Goal: Task Accomplishment & Management: Use online tool/utility

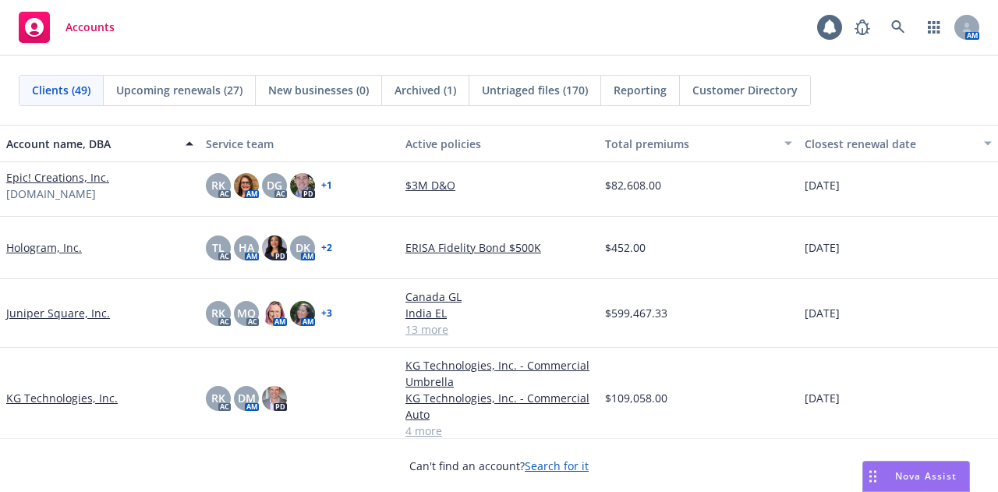
scroll to position [1146, 0]
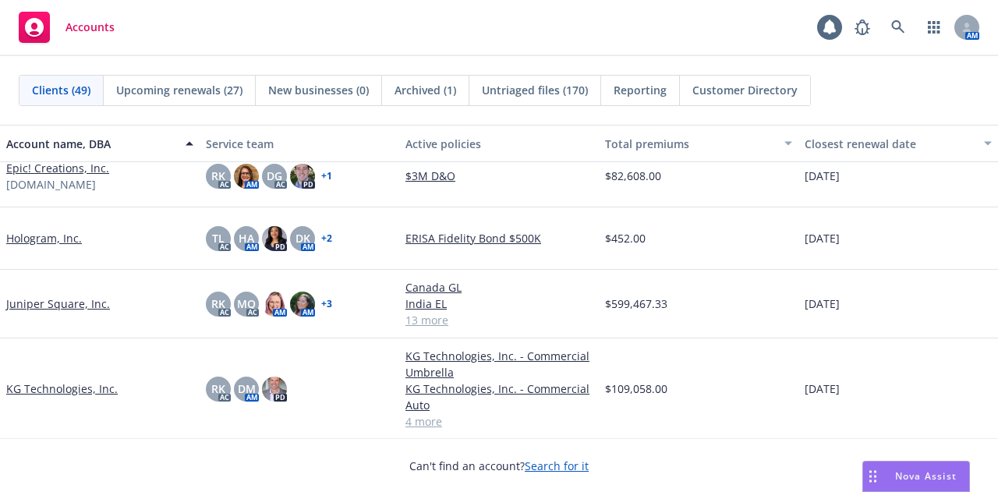
click at [83, 298] on link "Juniper Square, Inc." at bounding box center [58, 303] width 104 height 16
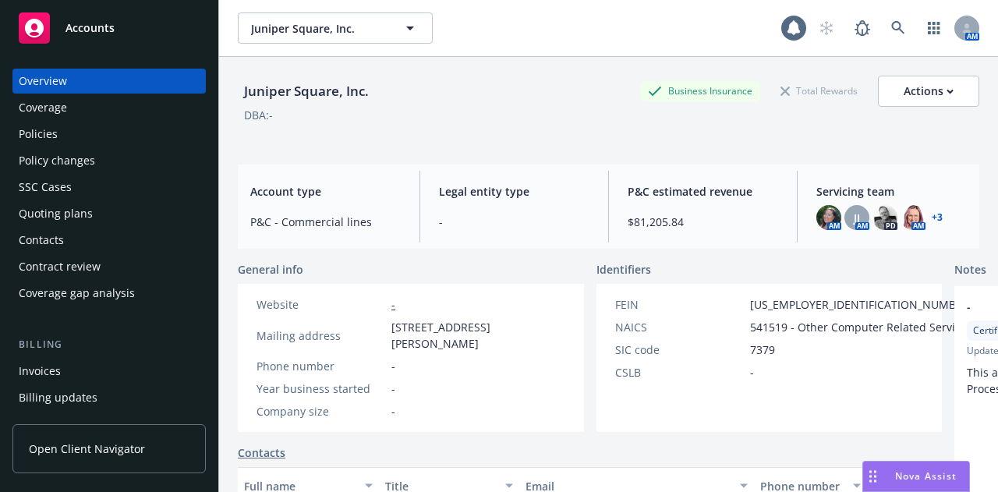
click at [88, 207] on div "Quoting plans" at bounding box center [56, 213] width 74 height 25
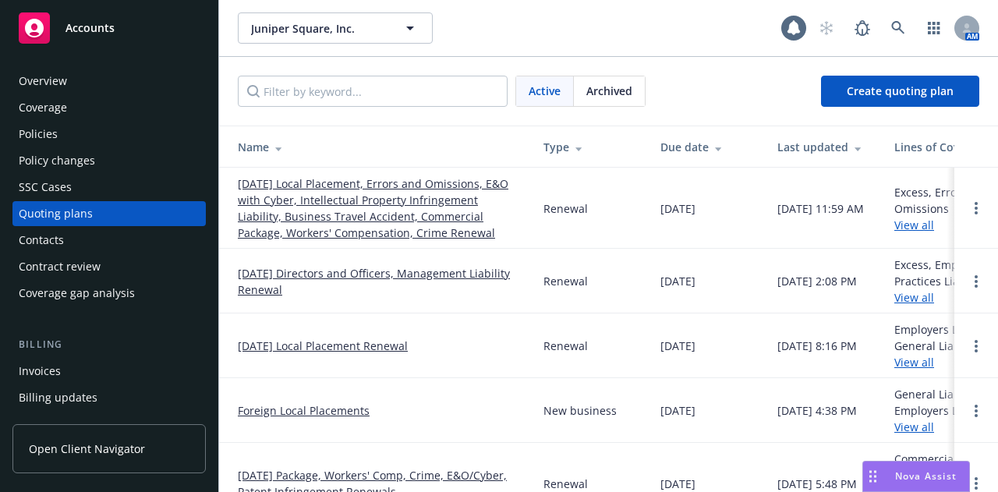
click at [383, 208] on link "[DATE] Local Placement, Errors and Omissions, E&O with Cyber, Intellectual Prop…" at bounding box center [378, 207] width 281 height 65
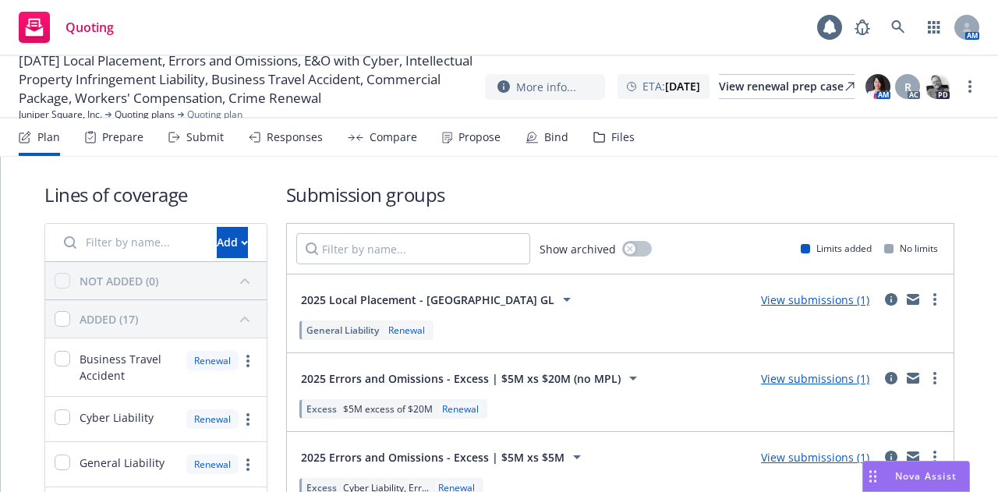
click at [117, 122] on div "Prepare" at bounding box center [114, 136] width 58 height 37
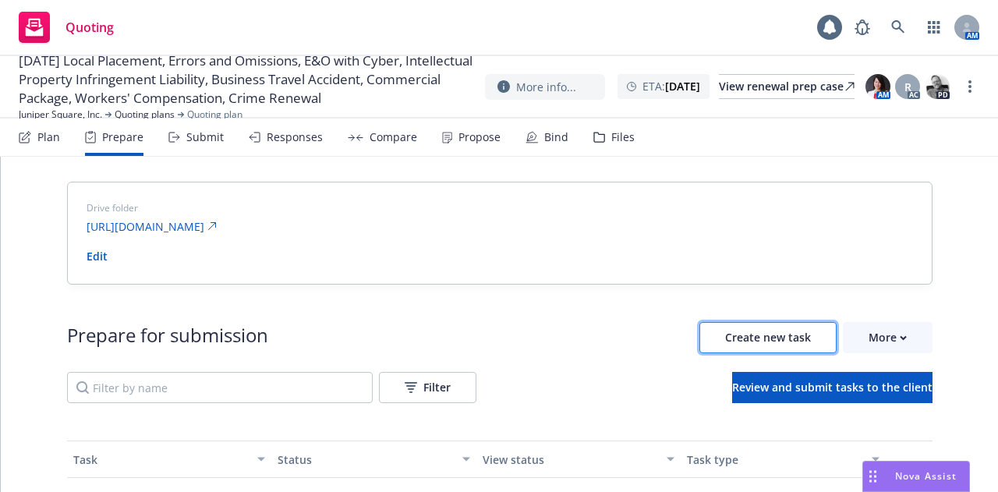
click at [752, 334] on span "Create new task" at bounding box center [768, 337] width 86 height 15
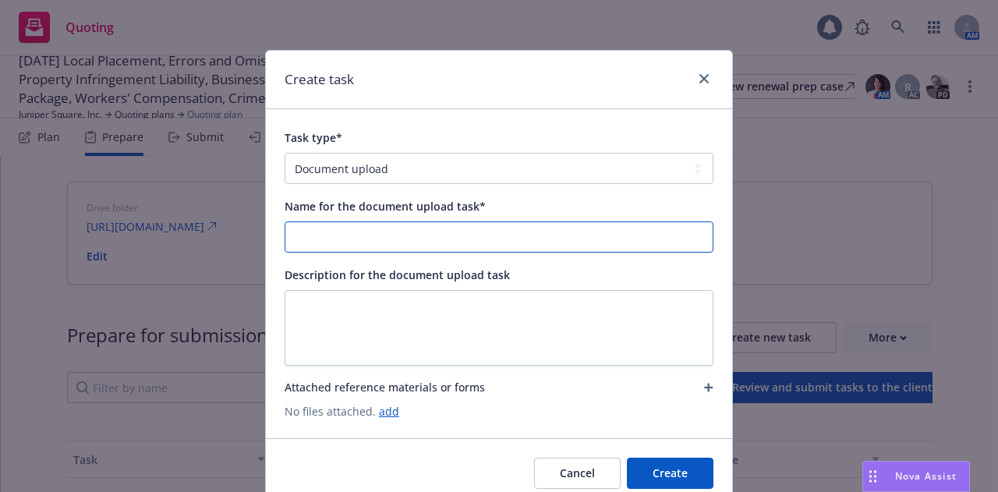
click at [401, 236] on input "Name for the document upload task*" at bounding box center [498, 237] width 427 height 30
click at [457, 239] on input "Berkley Package & WC Loss Runs 7/24/2024" at bounding box center [498, 237] width 427 height 30
click at [446, 230] on input "Berkley Package & WC Loss Runs 8/19/2025" at bounding box center [498, 237] width 427 height 30
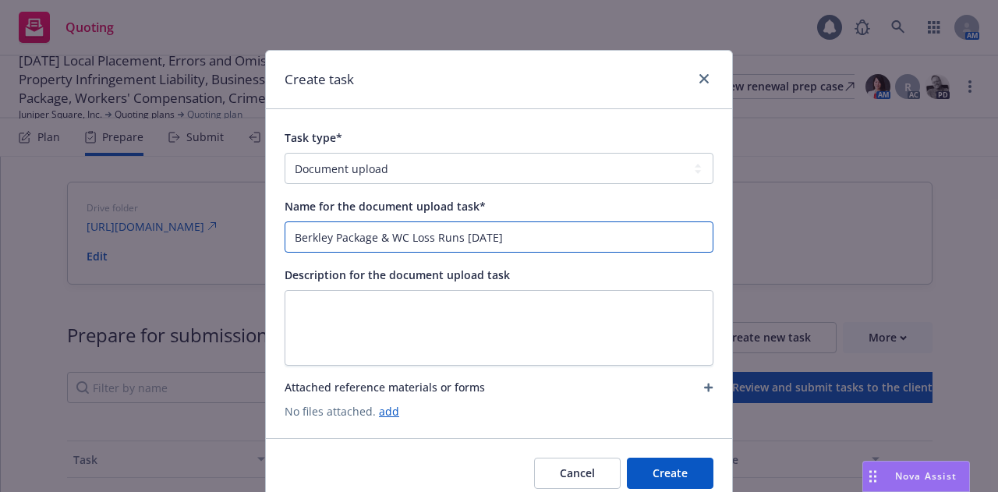
click at [527, 242] on input "Berkley Package & WC Loss Runs [DATE]" at bounding box center [498, 237] width 427 height 30
type input "Berkley Package & WC Loss Runs [DATE]"
click at [380, 411] on link "add" at bounding box center [389, 411] width 20 height 15
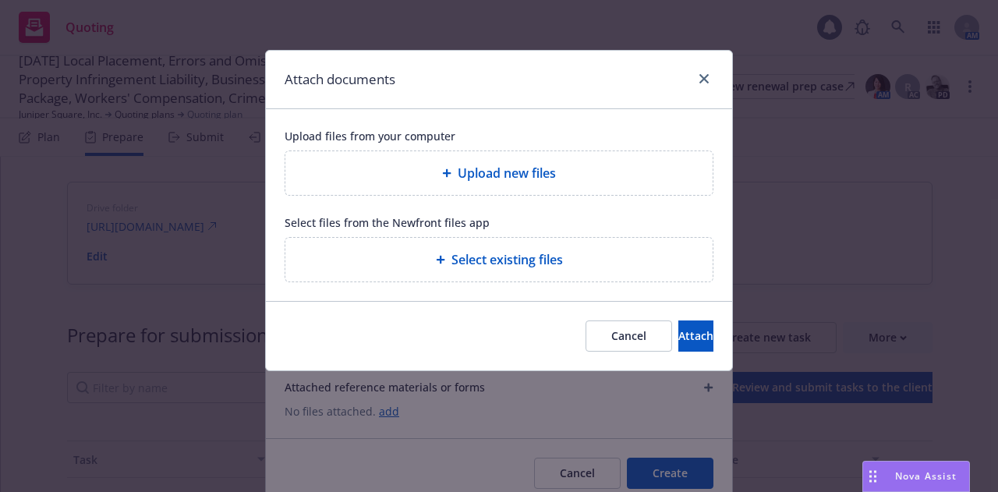
click at [409, 174] on div "Upload new files" at bounding box center [499, 173] width 402 height 19
type textarea "x"
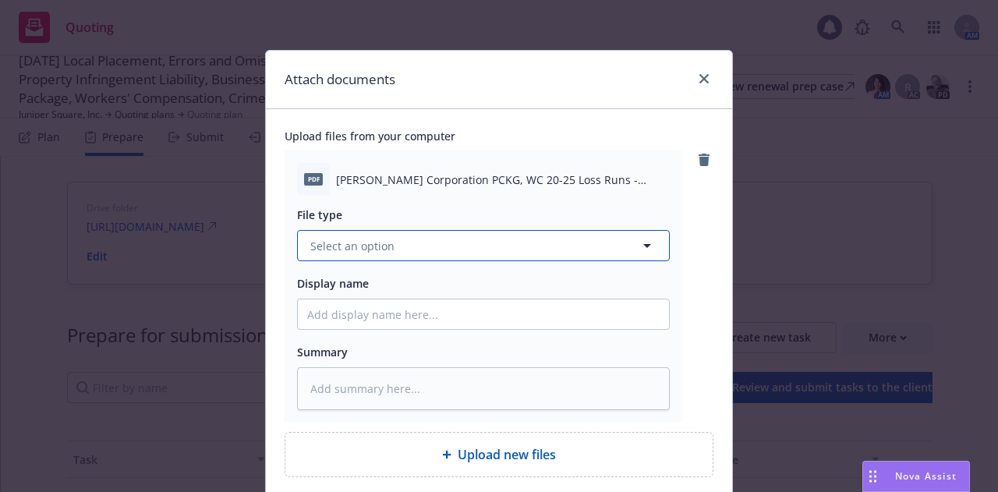
click at [602, 247] on button "Select an option" at bounding box center [483, 245] width 373 height 31
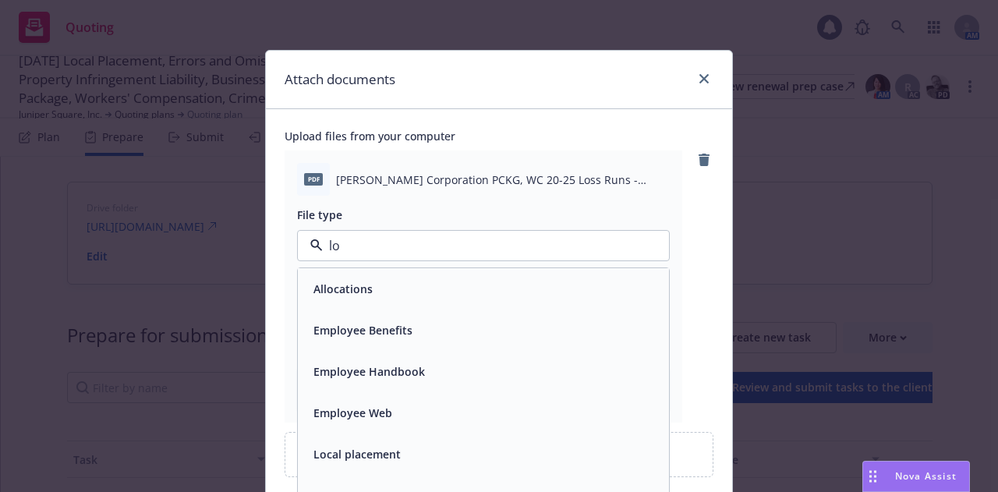
type input "los"
click at [521, 283] on div "Loss Runs" at bounding box center [483, 288] width 352 height 23
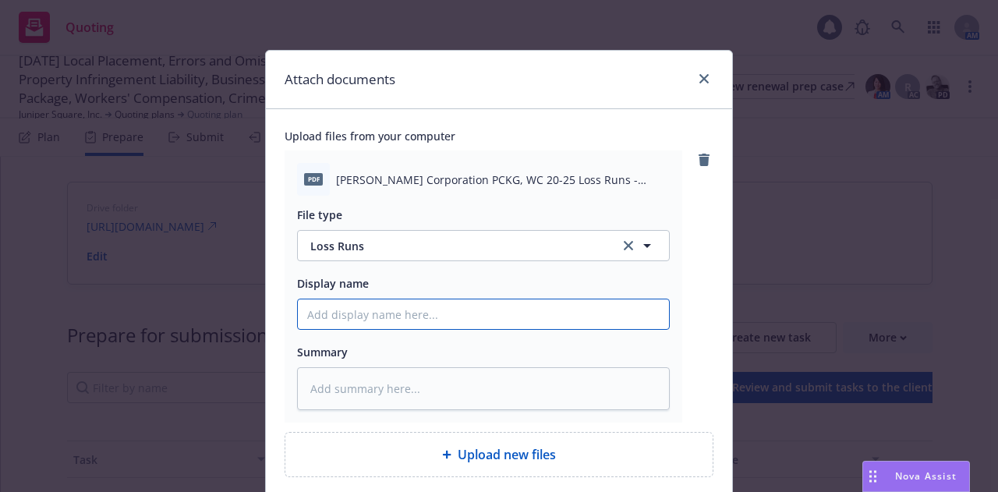
click at [451, 316] on input "Display name" at bounding box center [483, 314] width 371 height 30
paste input "Berkley Package & WC Loss Runs [DATE]"
type textarea "x"
type input "Berkley Package & WC Loss Runs [DATE]"
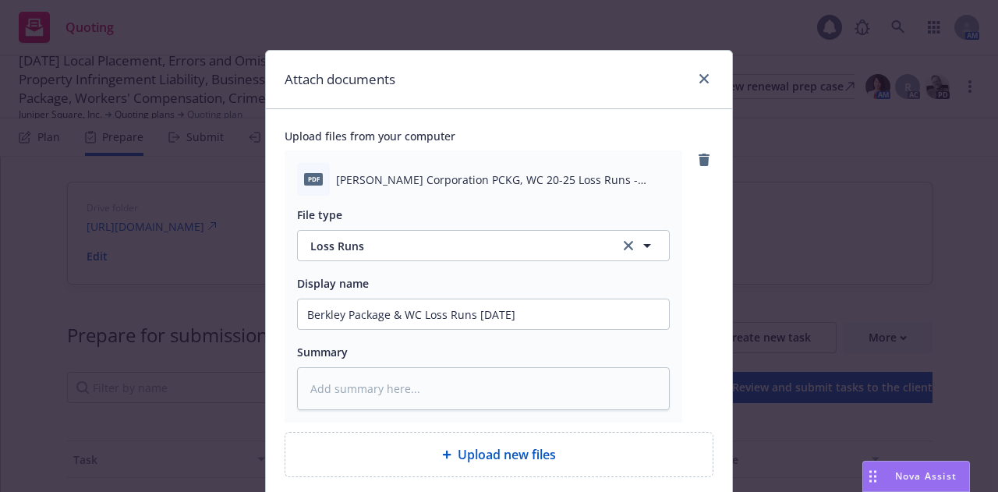
click at [708, 313] on div "Upload files from your computer pdf W. R. Berkley Corporation PCKG, WC 20-25 Lo…" at bounding box center [499, 345] width 466 height 472
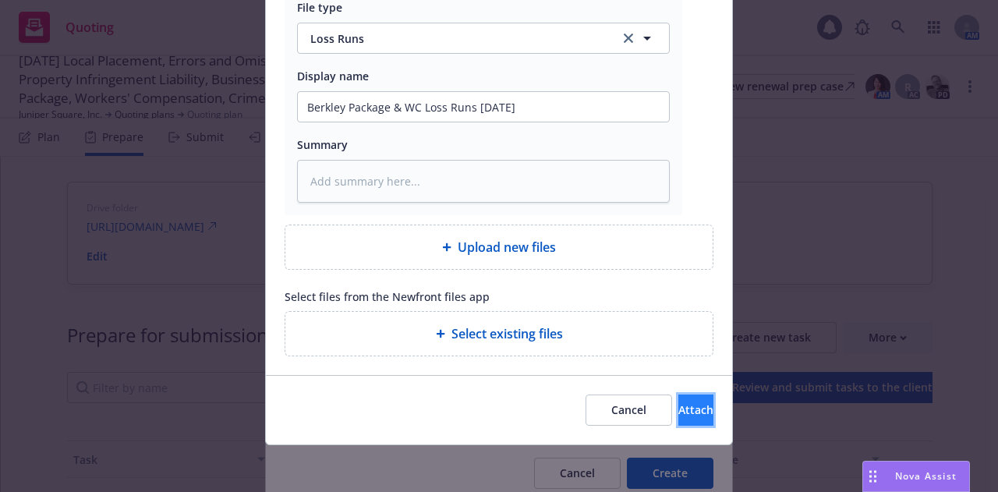
click at [678, 411] on span "Attach" at bounding box center [695, 409] width 35 height 15
type textarea "x"
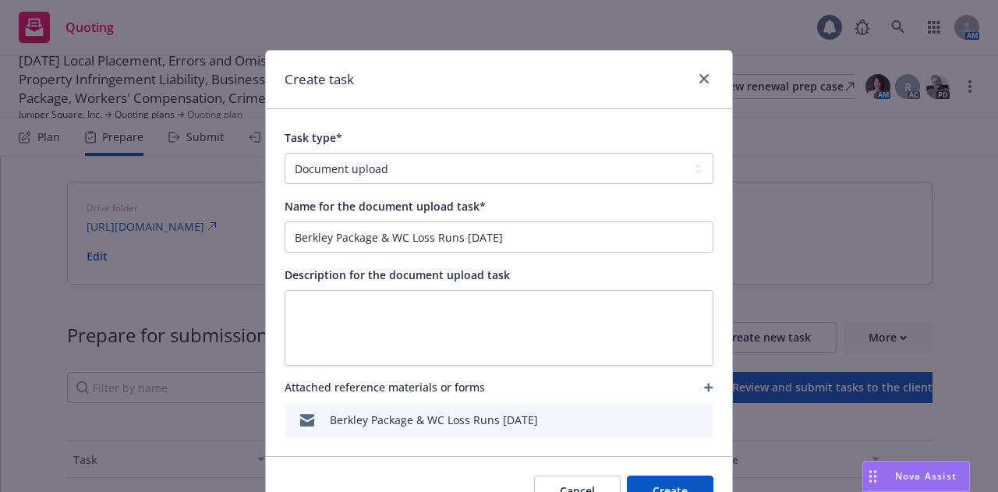
click at [671, 487] on button "Create" at bounding box center [670, 490] width 87 height 31
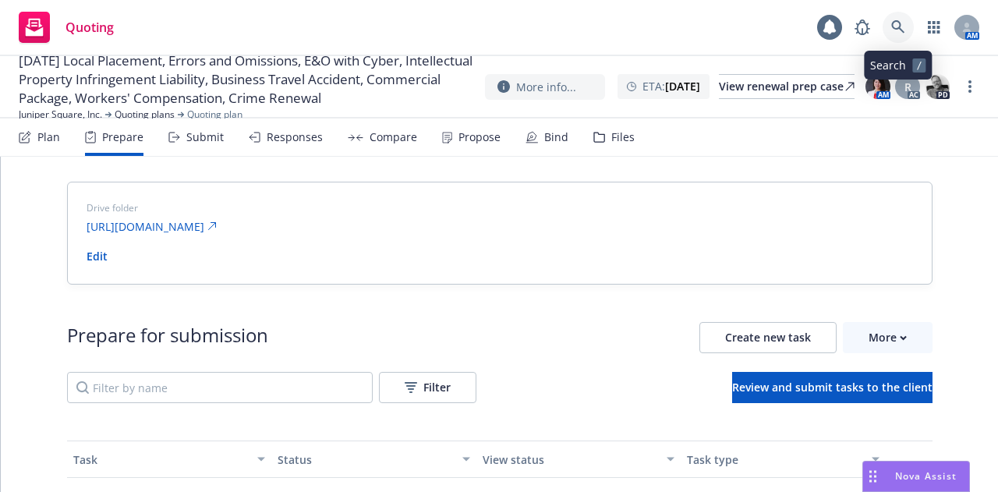
click at [901, 23] on icon at bounding box center [898, 27] width 14 height 14
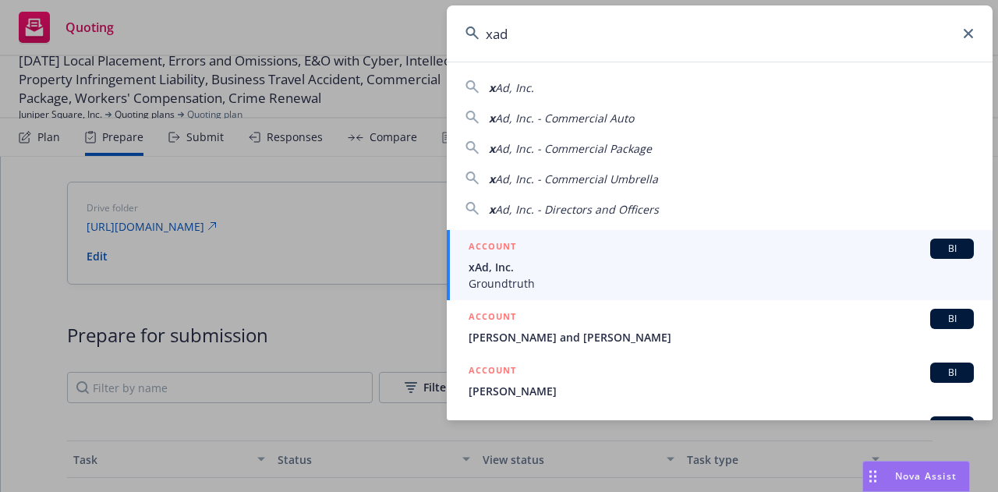
type input "xad"
click at [625, 263] on span "xAd, Inc." at bounding box center [720, 267] width 505 height 16
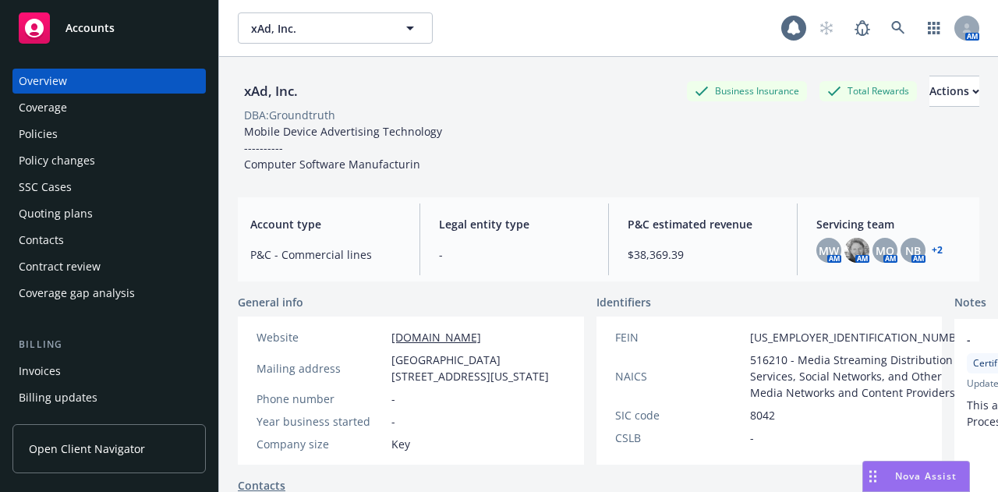
click at [41, 124] on div "Policies" at bounding box center [38, 134] width 39 height 25
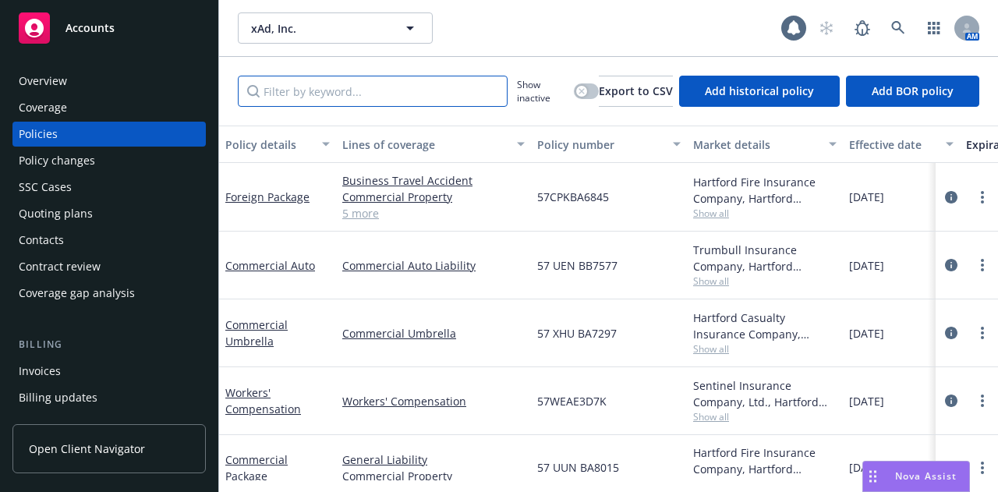
click at [283, 85] on input "Filter by keyword..." at bounding box center [373, 91] width 270 height 31
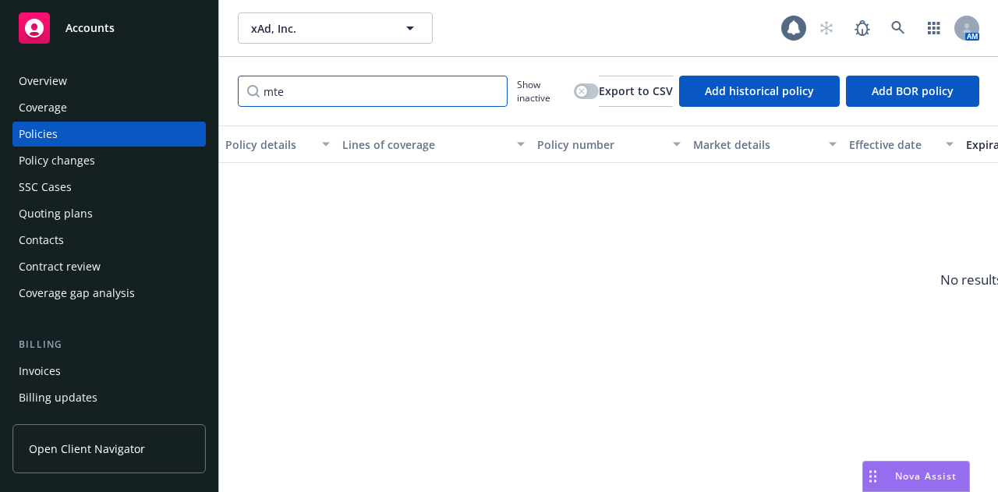
type input "mte"
click at [578, 94] on icon "button" at bounding box center [581, 91] width 6 height 6
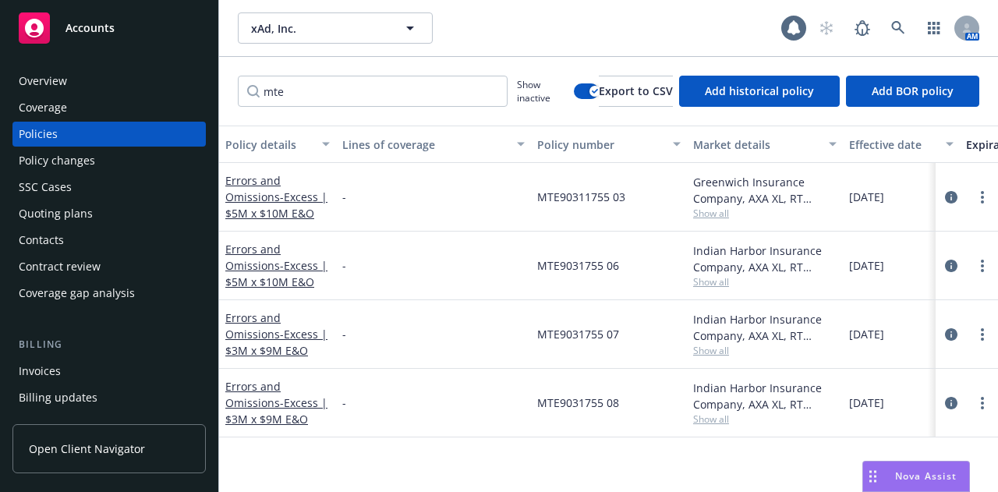
click at [129, 228] on div "Contacts" at bounding box center [109, 240] width 181 height 25
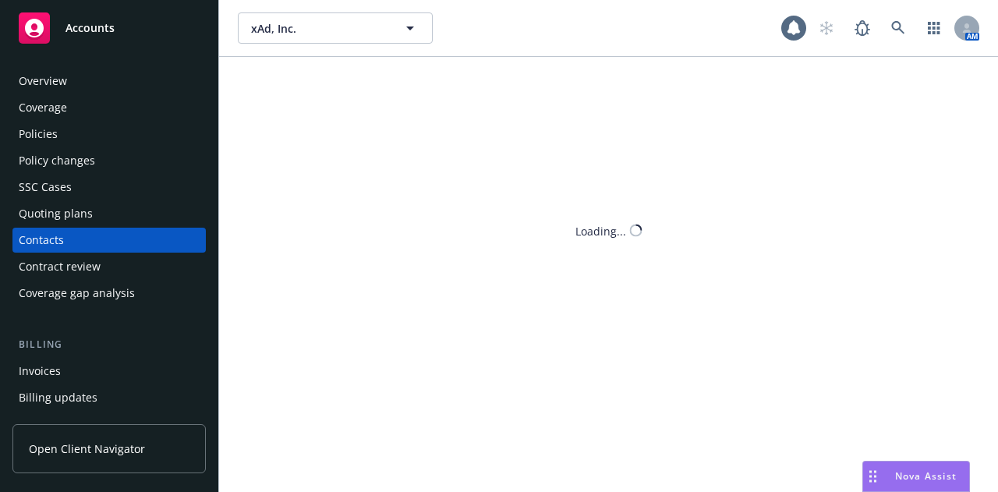
click at [115, 214] on div "Quoting plans" at bounding box center [109, 213] width 181 height 25
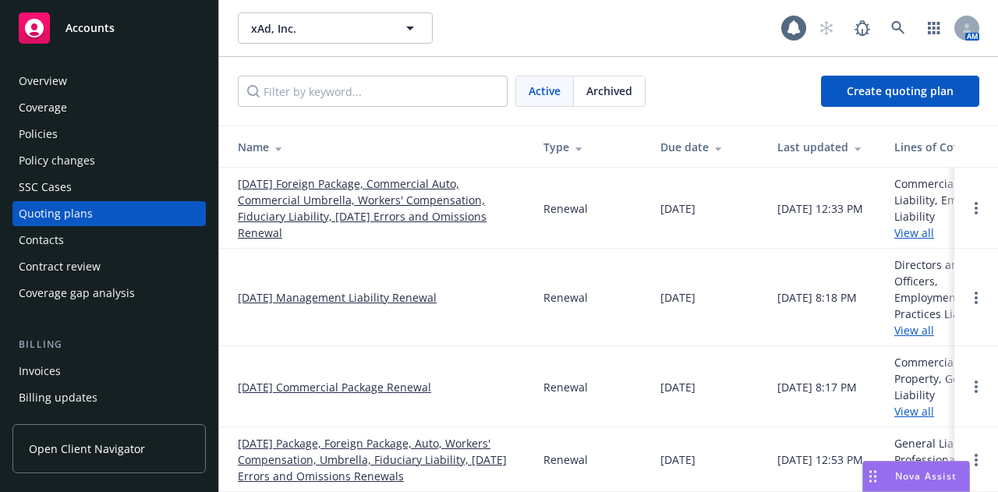
click at [411, 201] on link "11/01/25 Foreign Package, Commercial Auto, Commercial Umbrella, Workers' Compen…" at bounding box center [378, 207] width 281 height 65
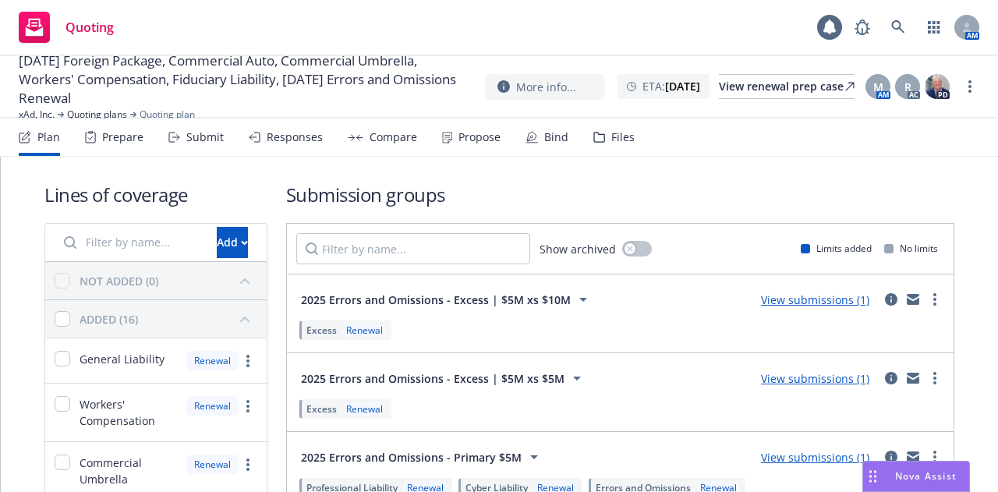
click at [122, 148] on div "Prepare" at bounding box center [114, 136] width 58 height 37
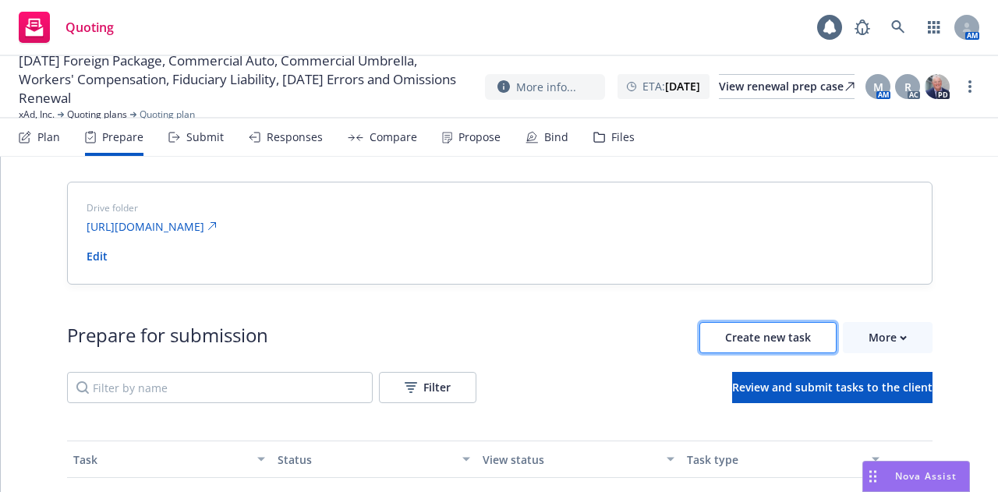
click at [761, 333] on span "Create new task" at bounding box center [768, 337] width 86 height 15
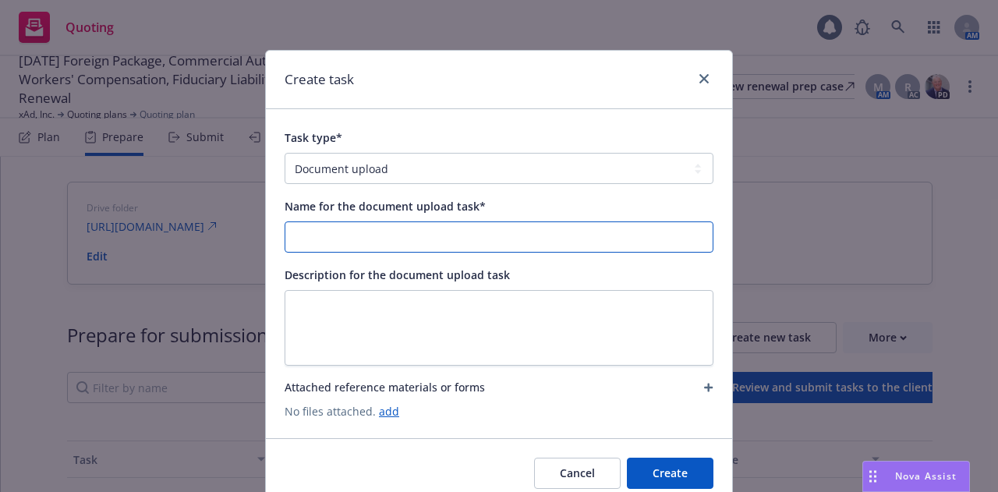
click at [432, 245] on input "Name for the document upload task*" at bounding box center [498, 237] width 427 height 30
click at [405, 244] on input "AXA XL E&O Loss Runs 6/4/2025" at bounding box center [498, 237] width 427 height 30
click at [417, 232] on input "AXA XL E&O Loss Runs 8/19/2025" at bounding box center [498, 237] width 427 height 30
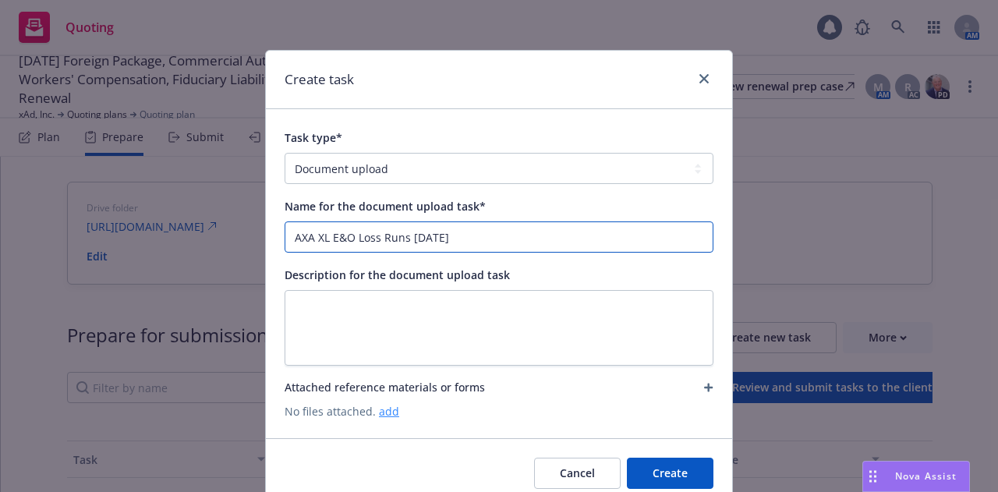
type input "AXA XL E&O Loss Runs 8/19/2025"
click at [382, 408] on link "add" at bounding box center [389, 411] width 20 height 15
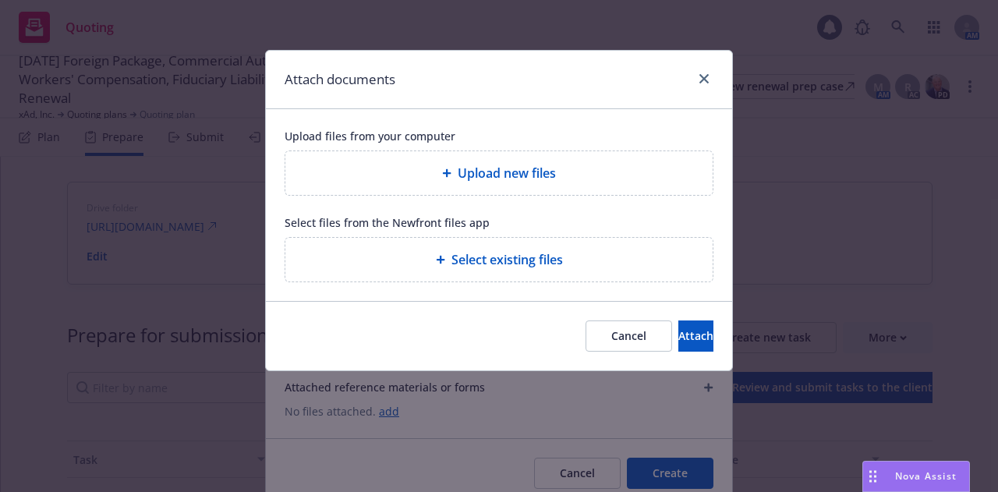
click at [462, 175] on span "Upload new files" at bounding box center [506, 173] width 98 height 19
type textarea "x"
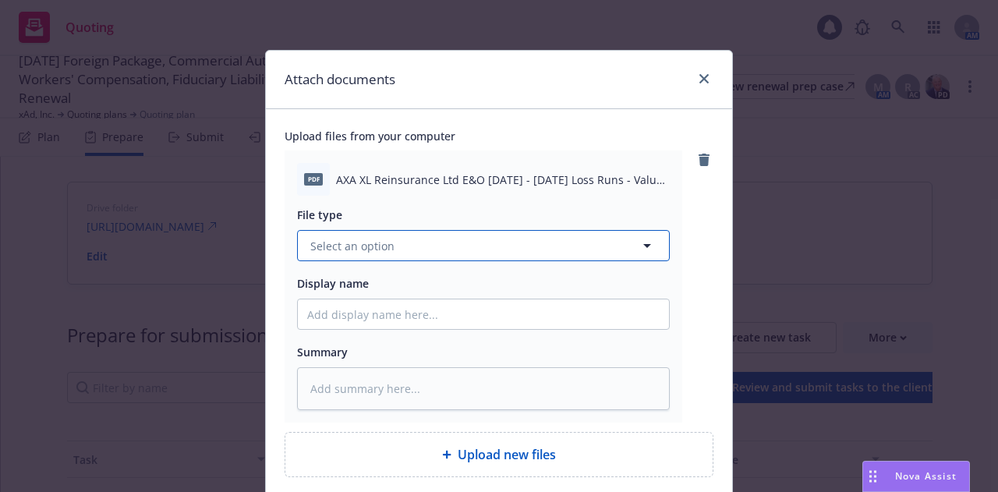
click at [580, 239] on button "Select an option" at bounding box center [483, 245] width 373 height 31
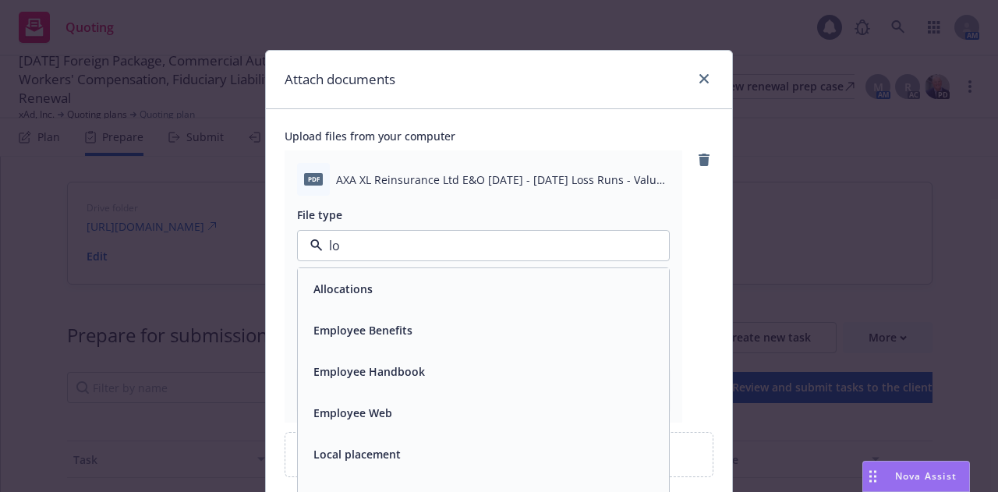
type input "los"
click at [496, 295] on div "Loss Runs" at bounding box center [483, 288] width 352 height 23
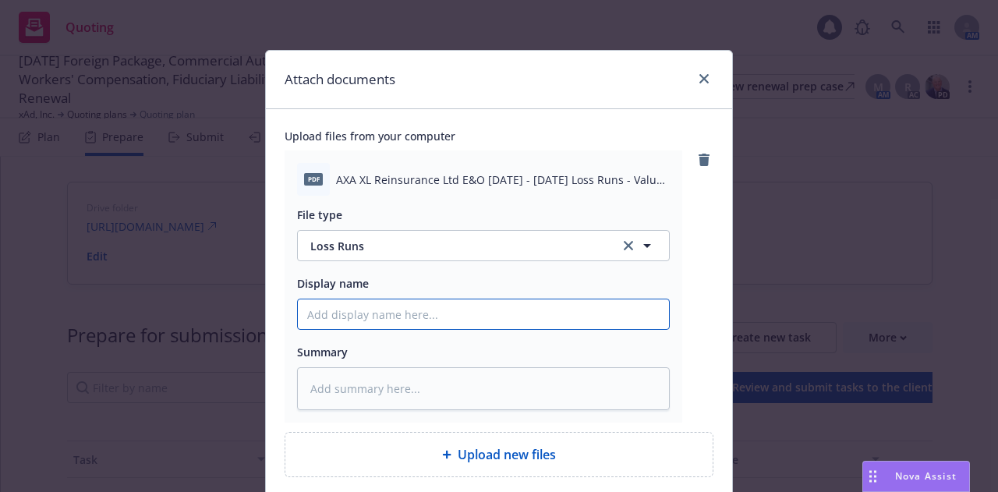
click at [486, 311] on input "Display name" at bounding box center [483, 314] width 371 height 30
paste input "AXA XL E&O Loss Runs 8/19/2025"
type textarea "x"
type input "AXA XL E&O Loss Runs 8/19/2025"
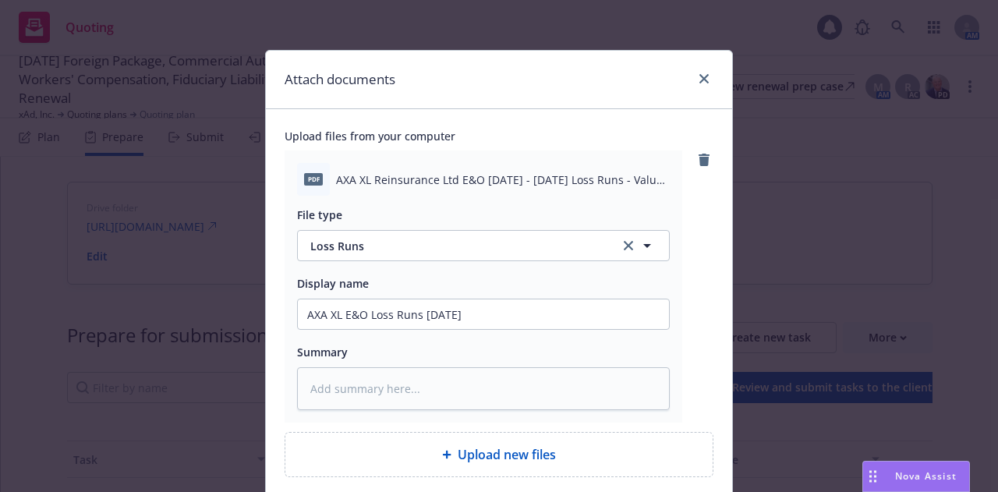
click at [692, 320] on div "pdf AXA XL Reinsurance Ltd E&O 2020 - 2023 Loss Runs - Valued 2025-08-19.pdf Fi…" at bounding box center [498, 285] width 429 height 271
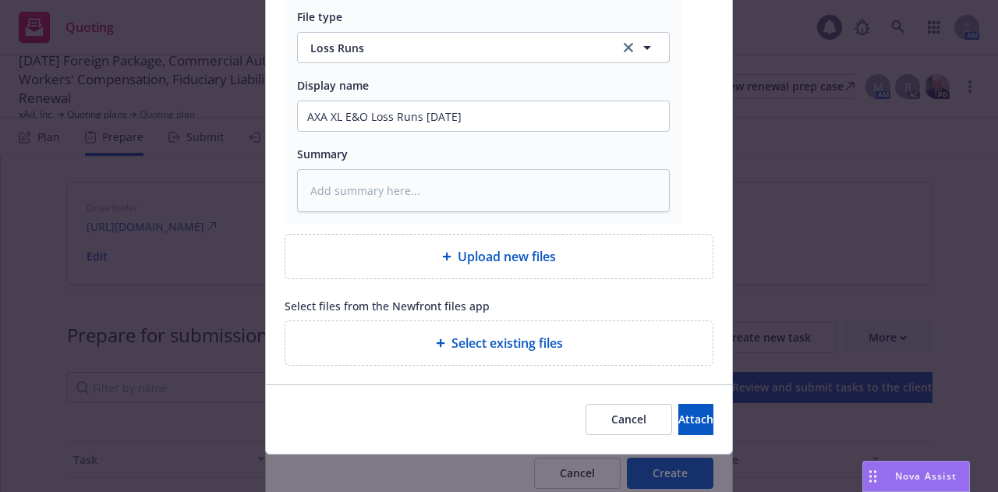
scroll to position [201, 0]
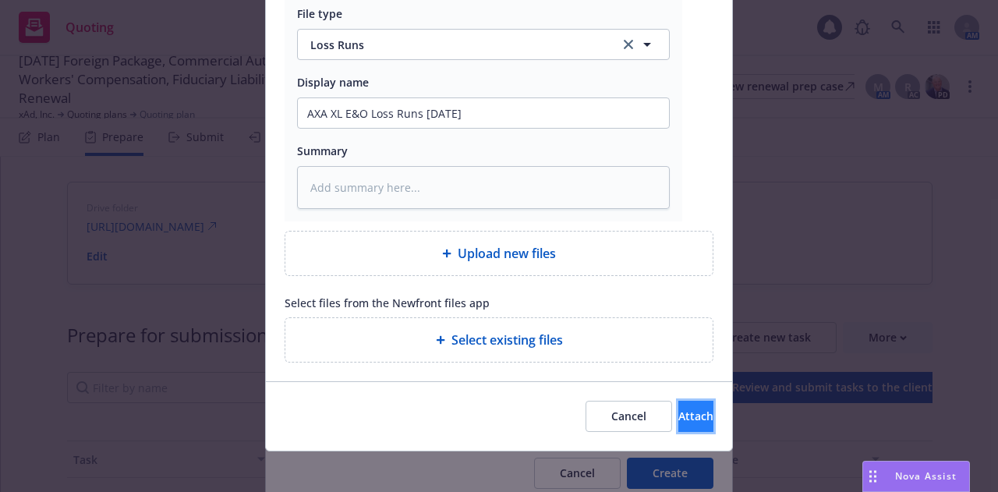
click at [678, 404] on button "Attach" at bounding box center [695, 416] width 35 height 31
type textarea "x"
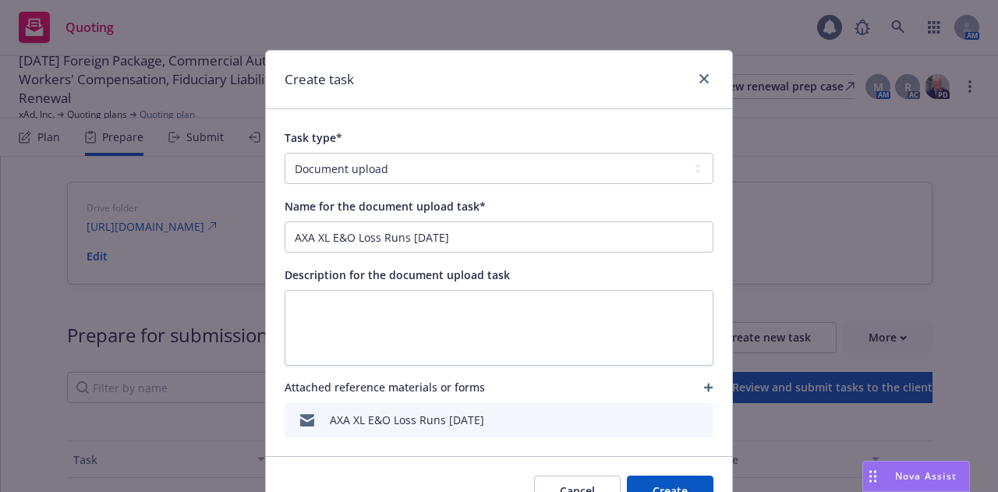
click at [656, 487] on button "Create" at bounding box center [670, 490] width 87 height 31
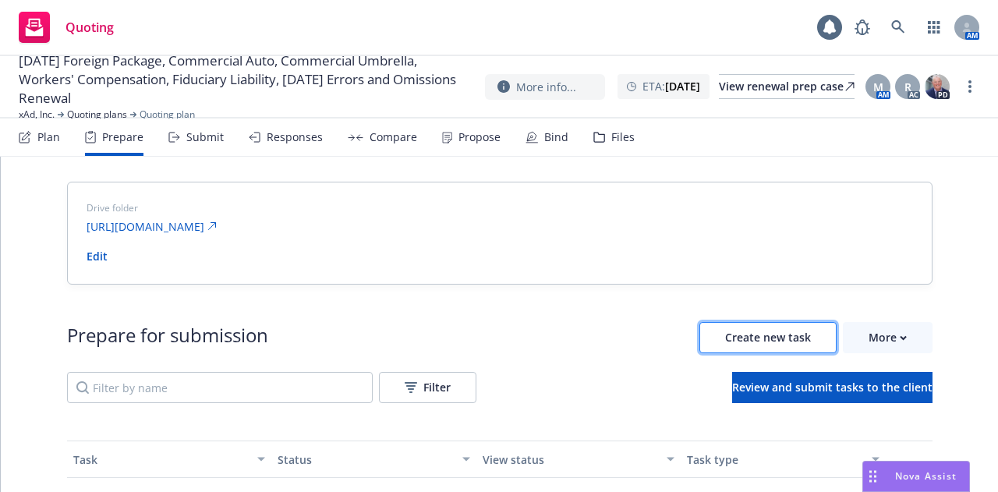
click at [736, 339] on span "Create new task" at bounding box center [768, 337] width 86 height 15
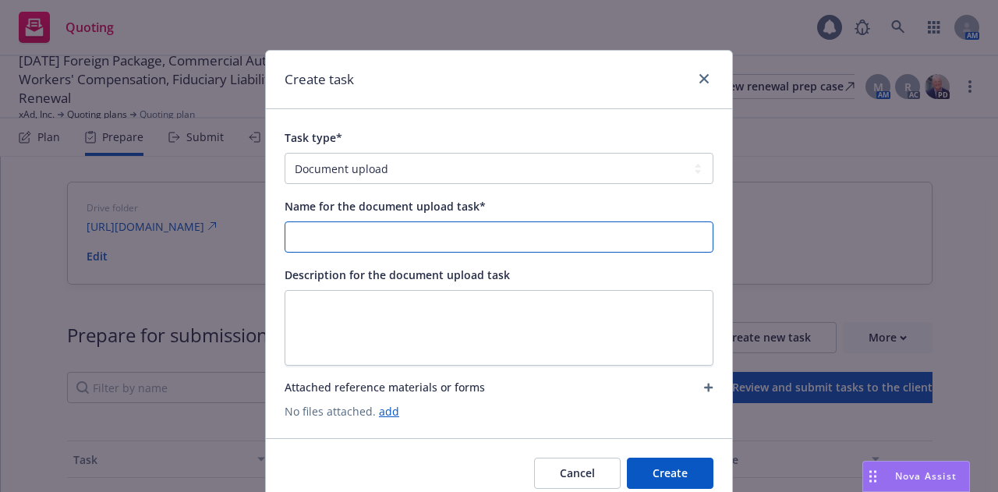
click at [509, 244] on input "Name for the document upload task*" at bounding box center [498, 237] width 427 height 30
drag, startPoint x: 408, startPoint y: 236, endPoint x: 610, endPoint y: 291, distance: 209.1
click at [610, 291] on div "Task type* Document upload Complete Workbook application Complete Indio applica…" at bounding box center [498, 273] width 429 height 291
click at [377, 245] on input "Hudson E&O Loss Runs 8/18/2025" at bounding box center [498, 237] width 427 height 30
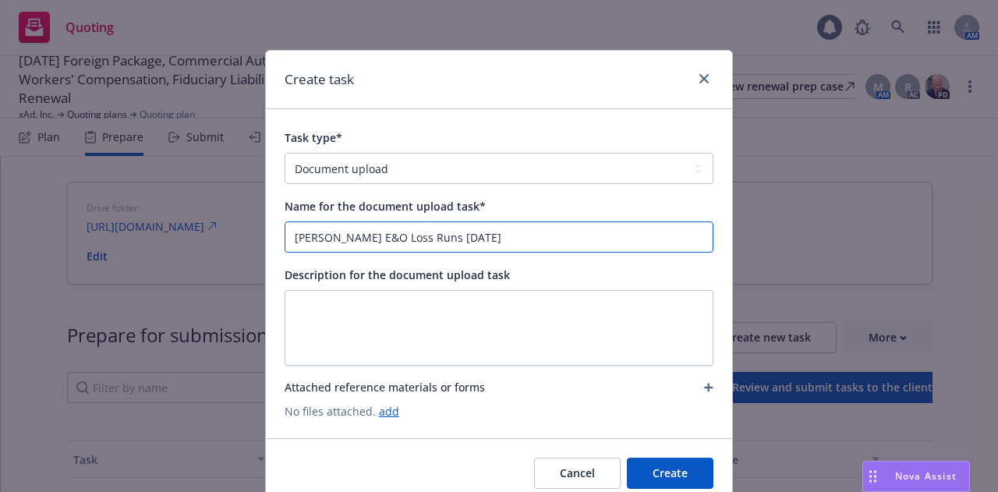
click at [366, 238] on input "Hudson E&O Loss Runs 8/18/2025" at bounding box center [498, 237] width 427 height 30
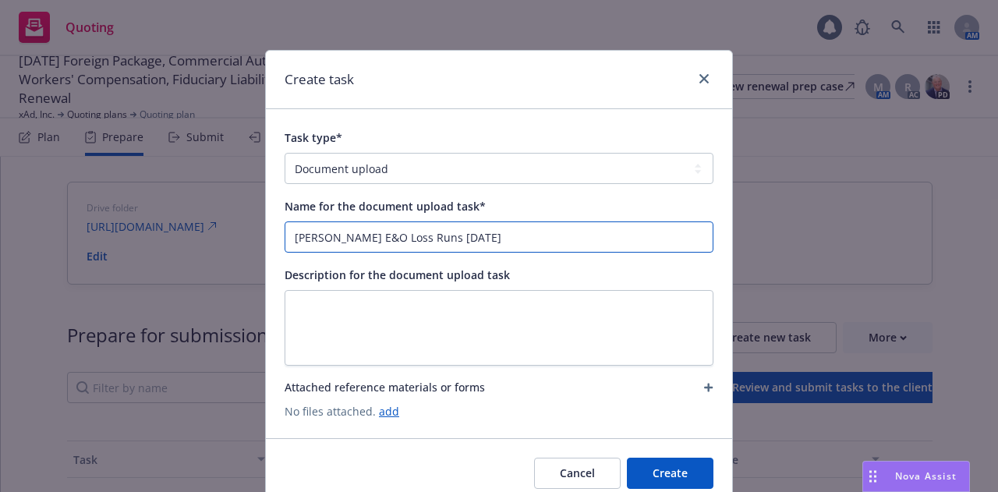
click at [366, 238] on input "Hudson E&O Loss Runs 8/18/2025" at bounding box center [498, 237] width 427 height 30
type input "Hudson E&O Loss Runs 8/18/2025"
click at [387, 411] on link "add" at bounding box center [389, 411] width 20 height 15
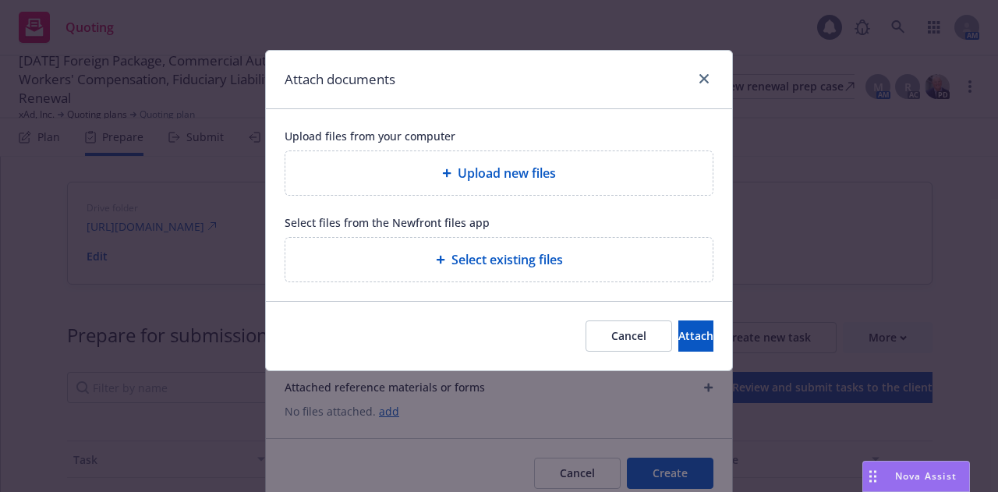
click at [500, 175] on span "Upload new files" at bounding box center [506, 173] width 98 height 19
type textarea "x"
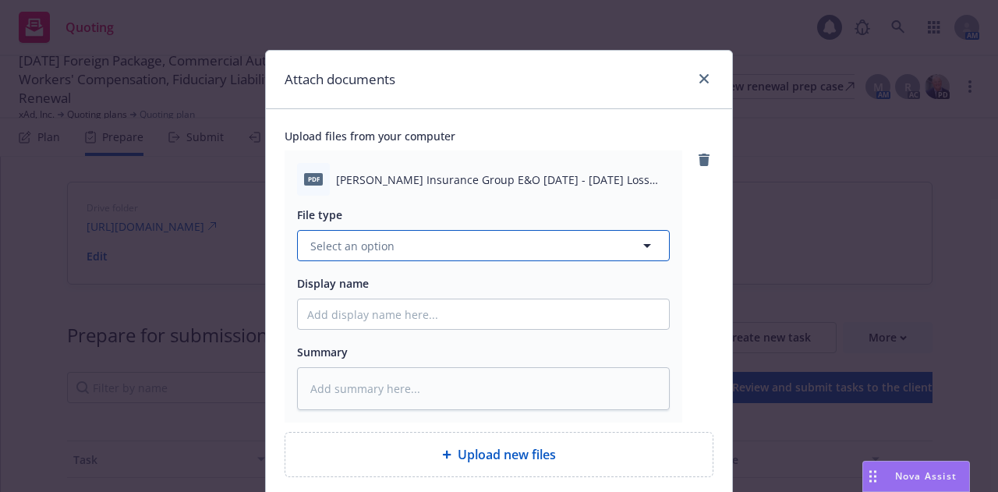
click at [544, 254] on button "Select an option" at bounding box center [483, 245] width 373 height 31
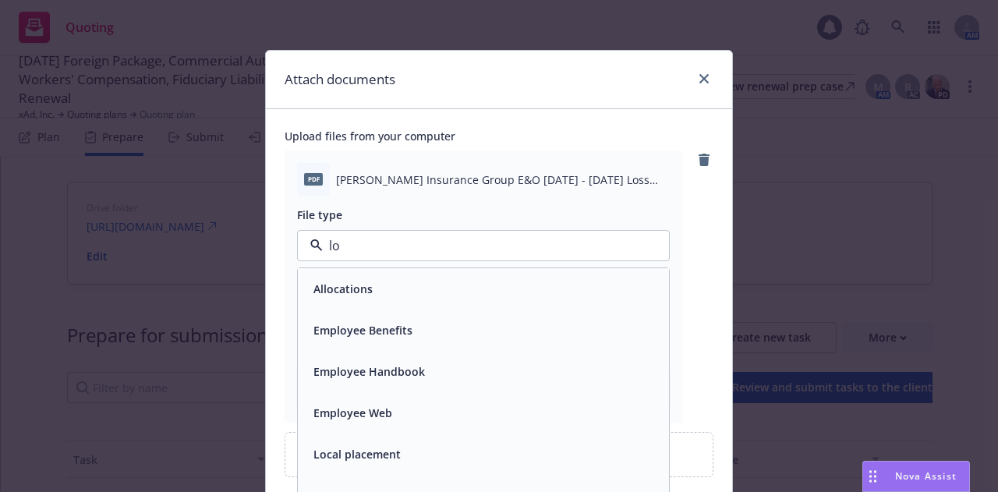
type input "los"
click at [500, 294] on div "Loss Runs" at bounding box center [483, 288] width 352 height 23
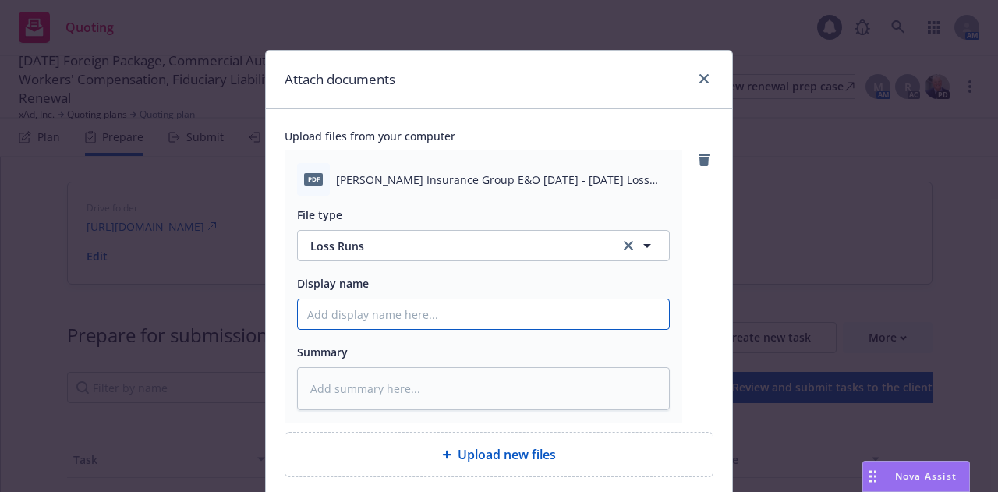
click at [457, 312] on input "Display name" at bounding box center [483, 314] width 371 height 30
paste input "Hudson E&O Loss Runs 8/18/2025"
type textarea "x"
type input "Hudson E&O Loss Runs 8/18/2025"
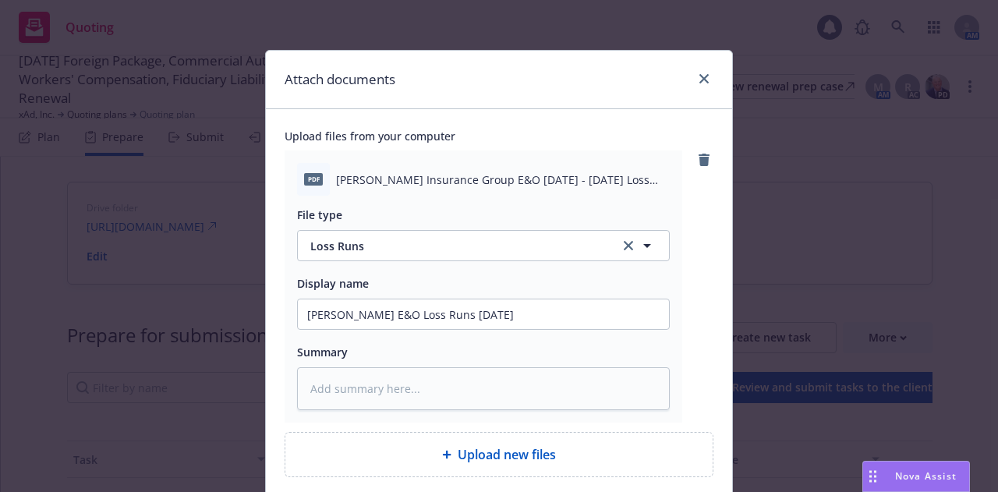
click at [714, 298] on div "Upload files from your computer pdf Hudson Insurance Group E&O 2019 - 2025 Loss…" at bounding box center [499, 345] width 466 height 472
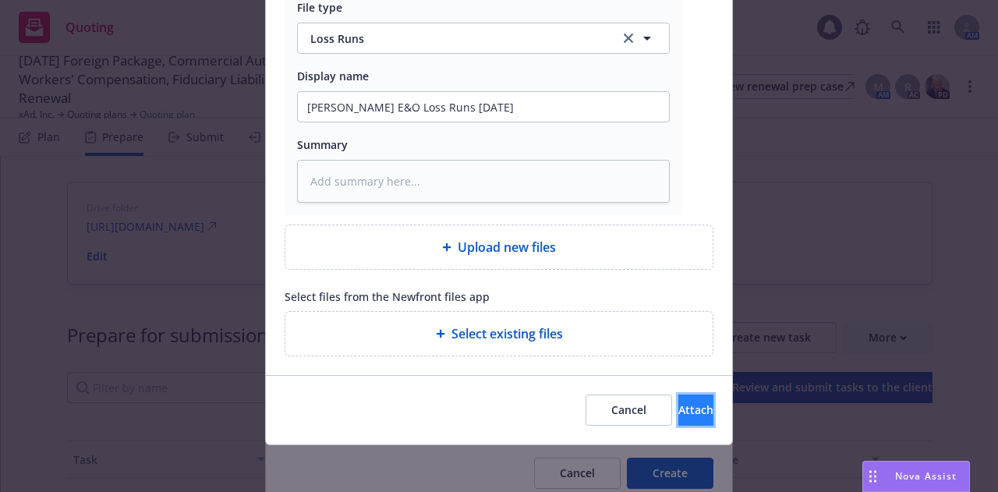
click at [686, 409] on button "Attach" at bounding box center [695, 409] width 35 height 31
type textarea "x"
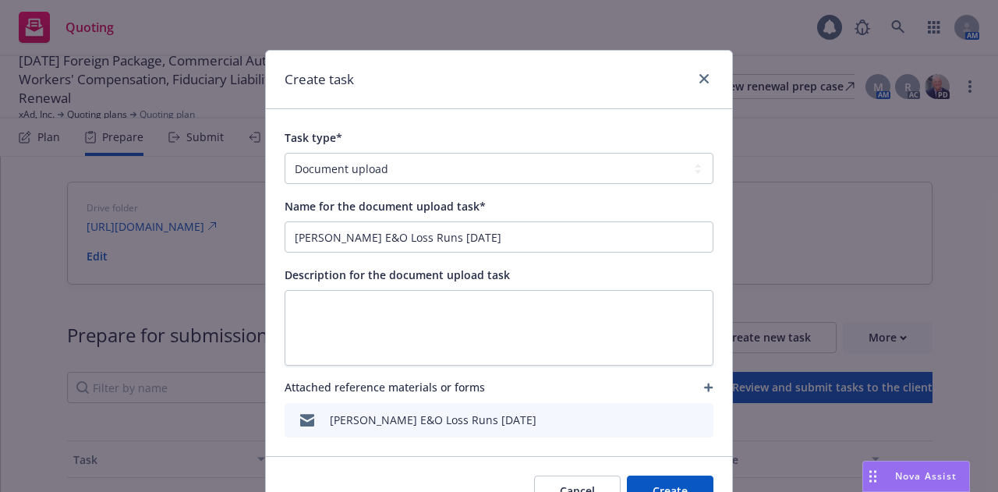
click at [676, 486] on button "Create" at bounding box center [670, 490] width 87 height 31
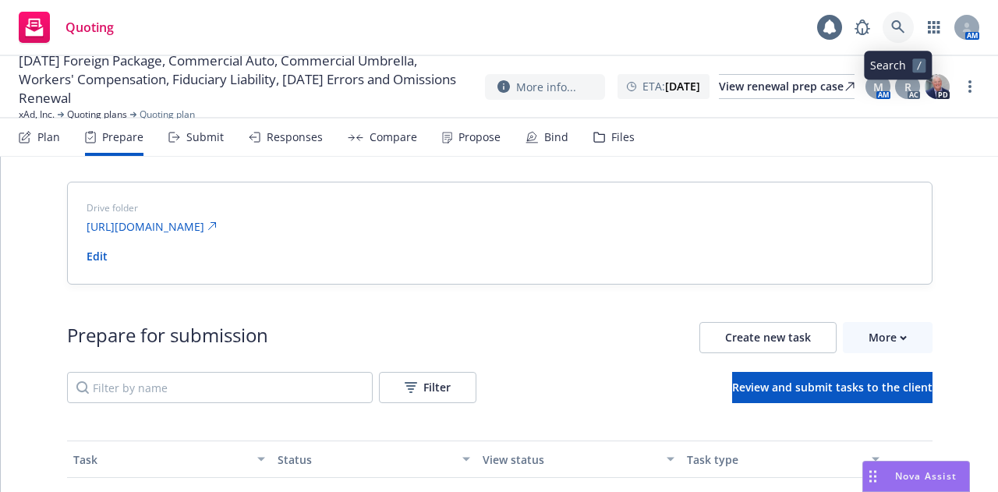
click at [899, 21] on icon at bounding box center [897, 26] width 13 height 13
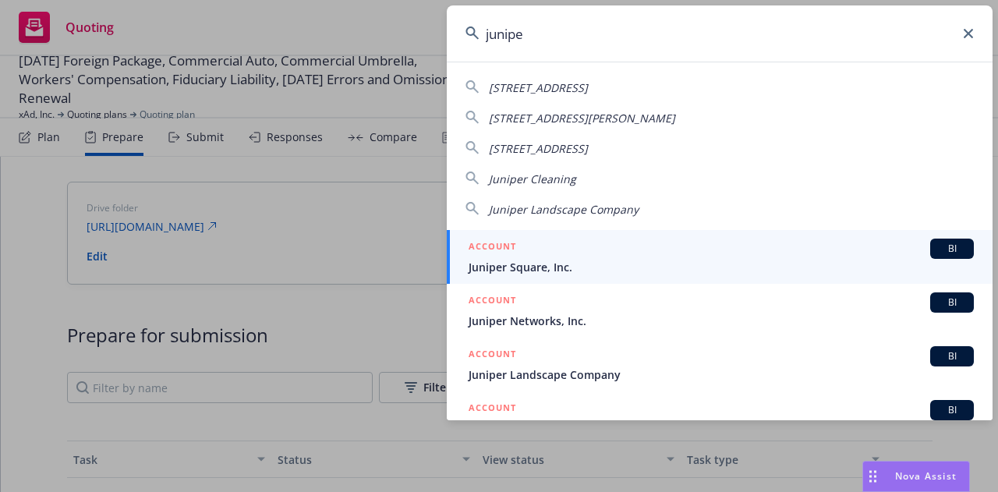
type input "junipe"
click at [680, 269] on span "Juniper Square, Inc." at bounding box center [720, 267] width 505 height 16
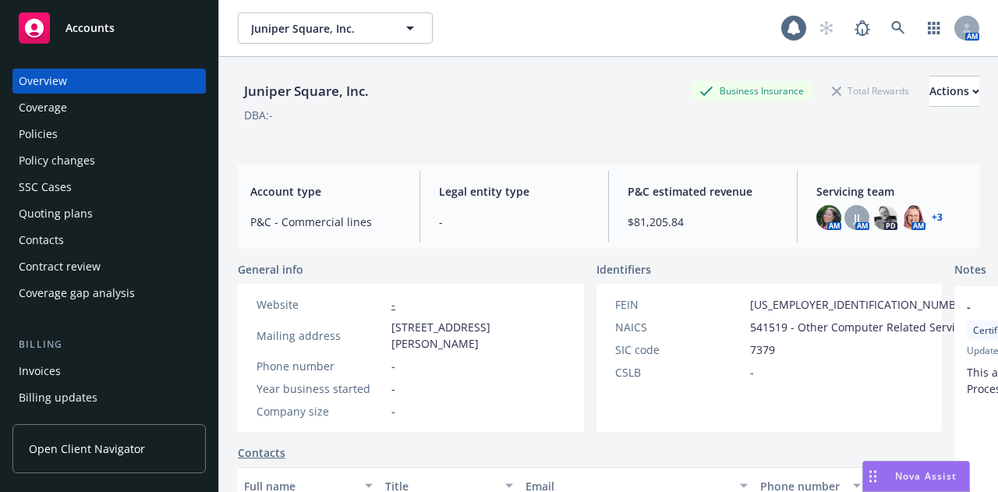
click at [128, 166] on div "Policy changes" at bounding box center [109, 160] width 181 height 25
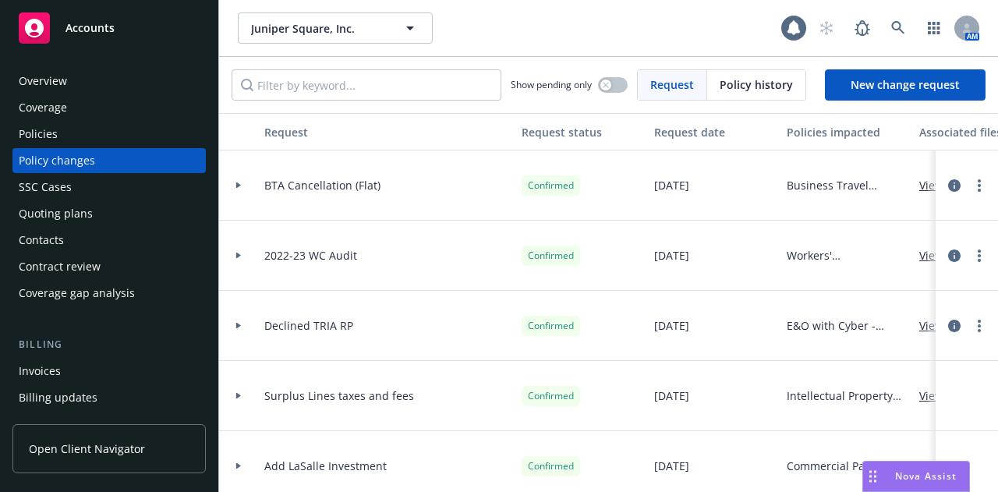
click at [114, 211] on div "Quoting plans" at bounding box center [109, 213] width 181 height 25
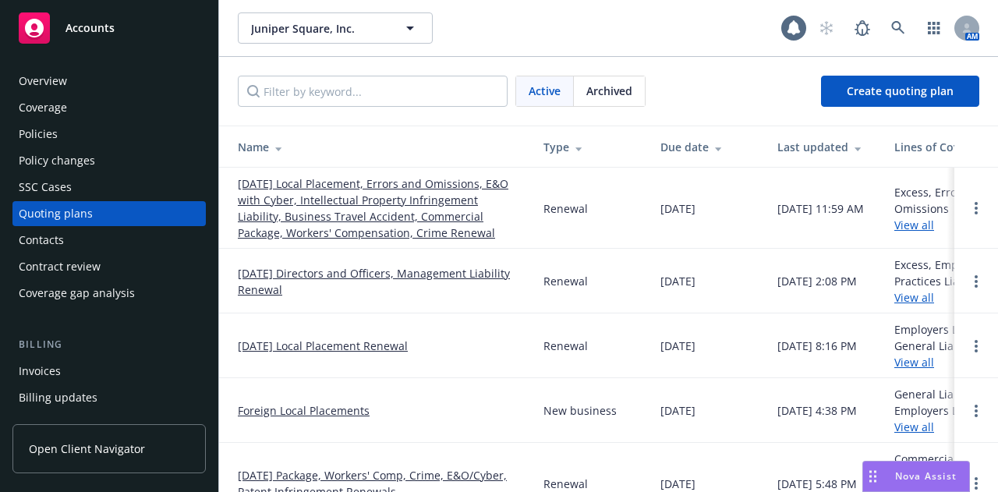
click at [340, 214] on link "[DATE] Local Placement, Errors and Omissions, E&O with Cyber, Intellectual Prop…" at bounding box center [378, 207] width 281 height 65
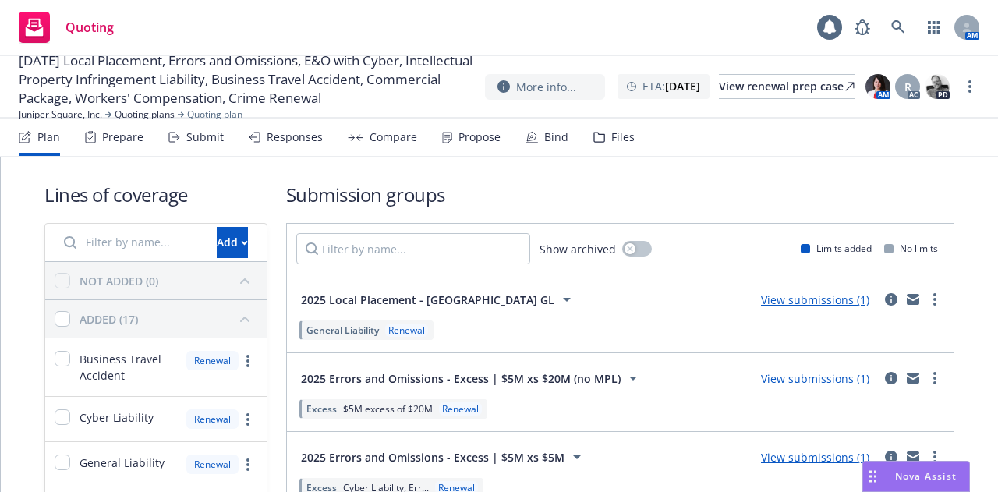
click at [115, 145] on div "Prepare" at bounding box center [114, 136] width 58 height 37
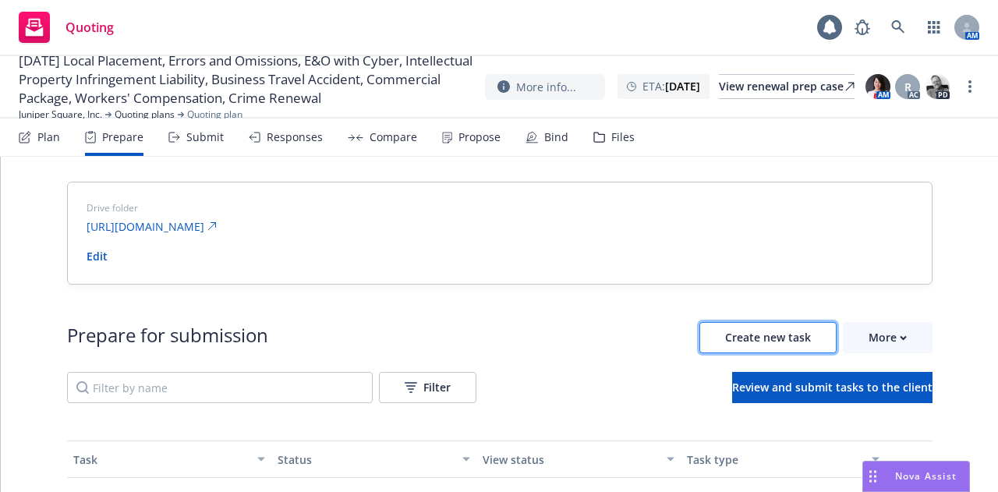
click at [789, 328] on button "Create new task" at bounding box center [767, 337] width 137 height 31
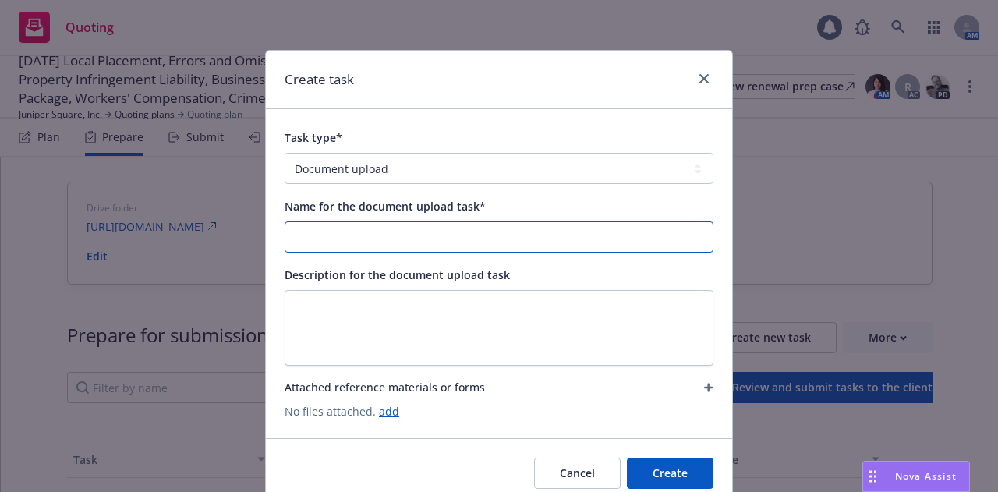
click at [513, 244] on input "Name for the document upload task*" at bounding box center [498, 237] width 427 height 30
click at [407, 242] on input "[PERSON_NAME] E&O Loss Runs [DATE]" at bounding box center [498, 237] width 427 height 30
click at [544, 239] on input "[PERSON_NAME] E&O Loss Runs [DATE]" at bounding box center [498, 237] width 427 height 30
click at [448, 238] on input "[PERSON_NAME] E&O Loss Runs [DATE]" at bounding box center [498, 237] width 427 height 30
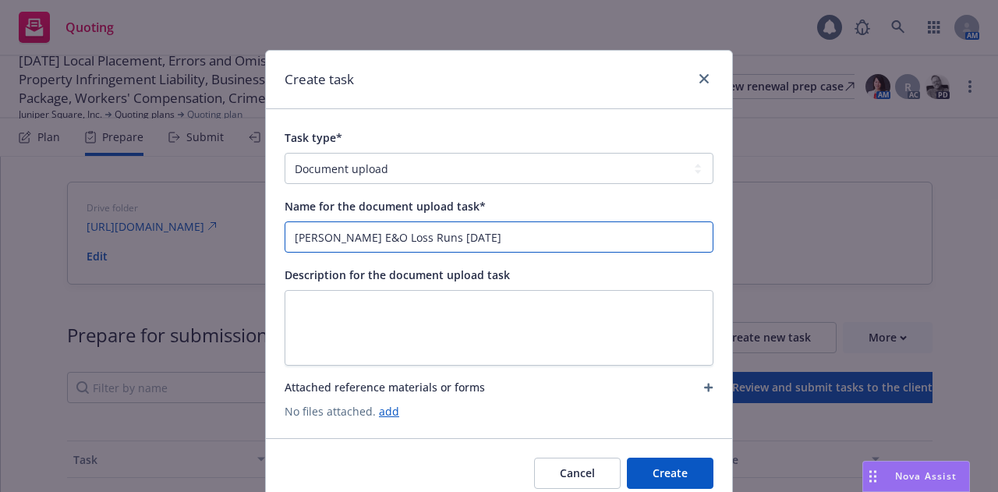
click at [448, 238] on input "[PERSON_NAME] E&O Loss Runs [DATE]" at bounding box center [498, 237] width 427 height 30
type input "[PERSON_NAME] E&O Loss Runs [DATE]"
click at [415, 411] on span "No files attached. add" at bounding box center [498, 411] width 429 height 16
click at [379, 409] on link "add" at bounding box center [389, 411] width 20 height 15
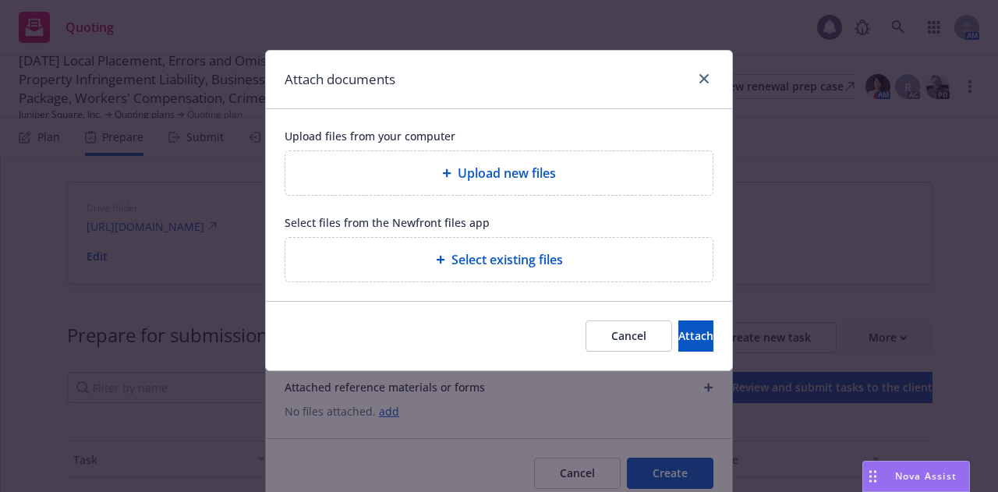
click at [396, 176] on div "Upload new files" at bounding box center [499, 173] width 402 height 19
type textarea "x"
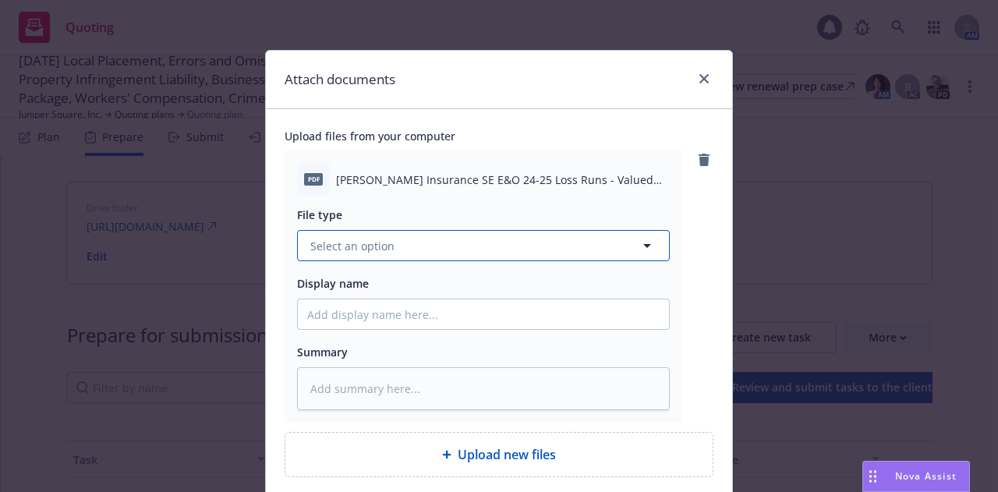
click at [589, 247] on button "Select an option" at bounding box center [483, 245] width 373 height 31
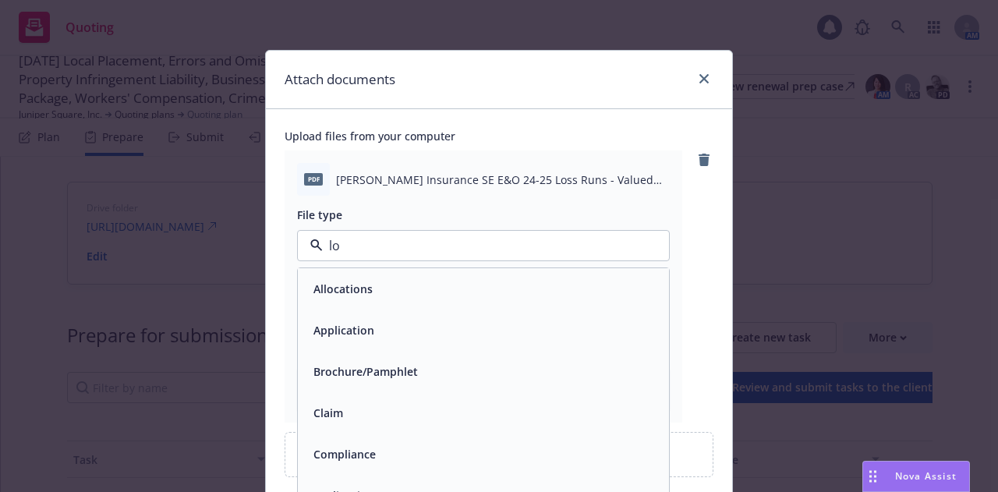
type input "los"
click at [548, 300] on div "Loss Runs" at bounding box center [483, 288] width 371 height 41
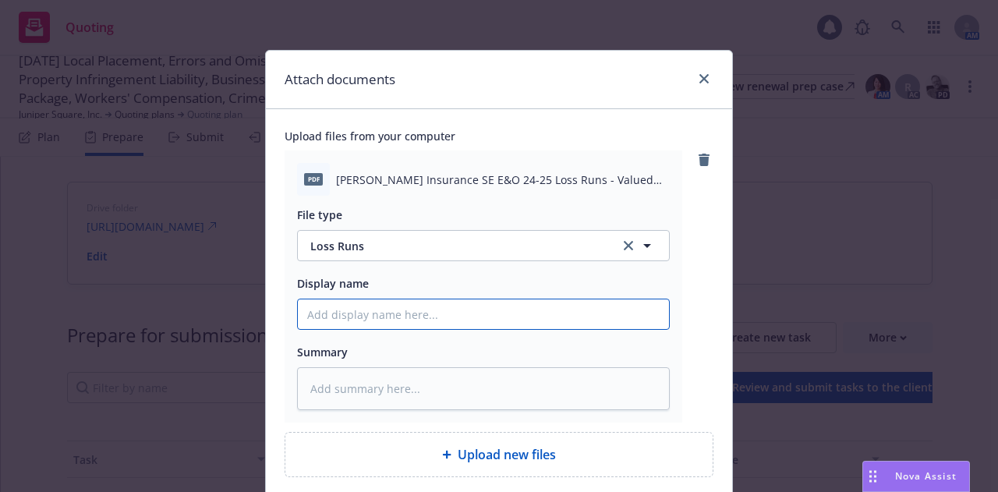
click at [537, 309] on input "Display name" at bounding box center [483, 314] width 371 height 30
paste input "[PERSON_NAME] E&O Loss Runs [DATE]"
type textarea "x"
type input "[PERSON_NAME] E&O Loss Runs [DATE]"
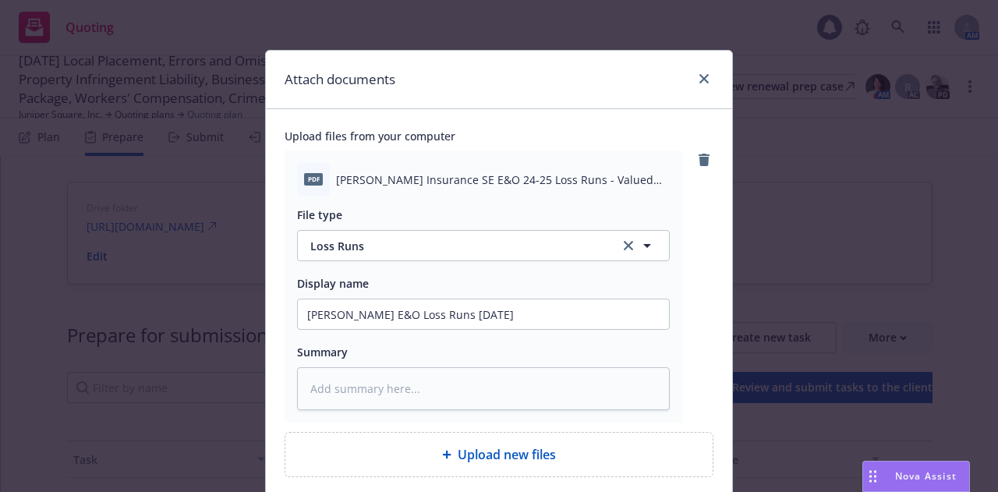
click at [715, 312] on div "Upload files from your computer pdf Markel Insurance SE E&O 24-25 Loss Runs - V…" at bounding box center [499, 345] width 466 height 472
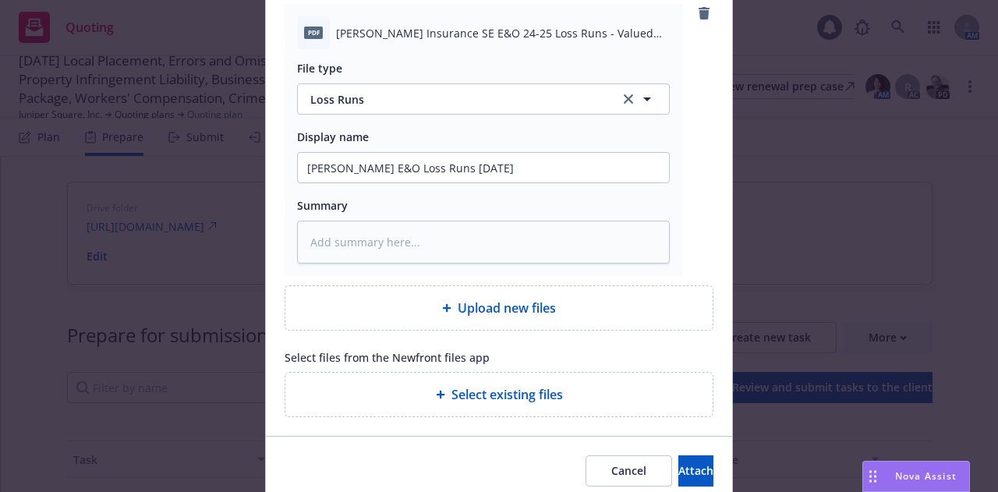
scroll to position [150, 0]
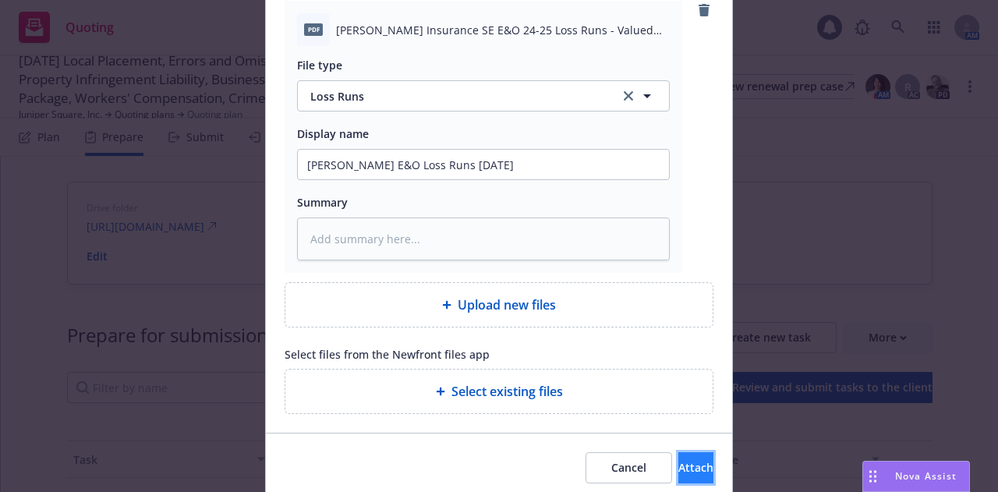
click at [692, 462] on button "Attach" at bounding box center [695, 467] width 35 height 31
type textarea "x"
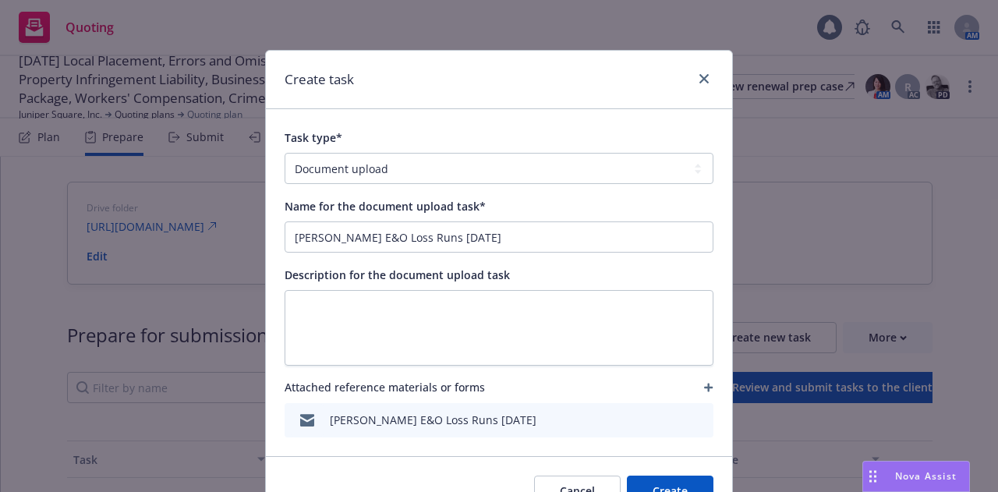
scroll to position [58, 0]
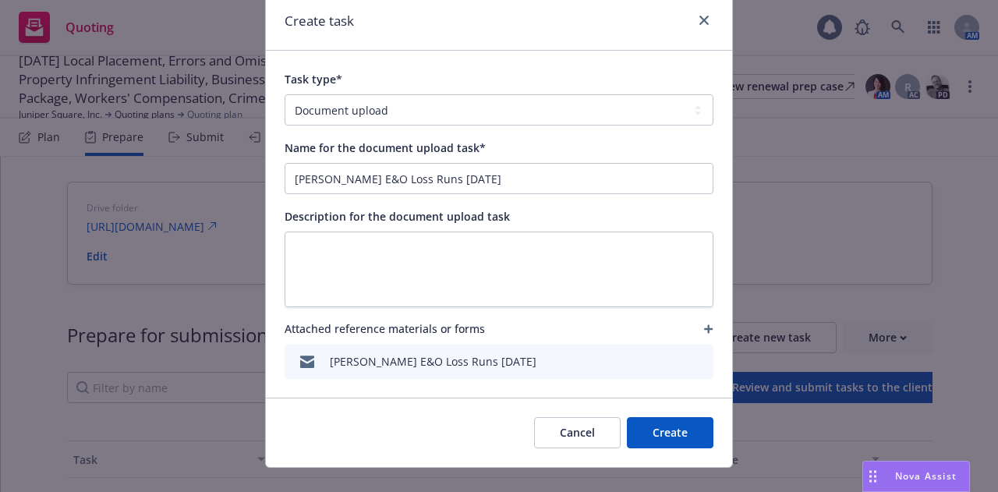
click at [653, 430] on button "Create" at bounding box center [670, 432] width 87 height 31
